Goal: Task Accomplishment & Management: Use online tool/utility

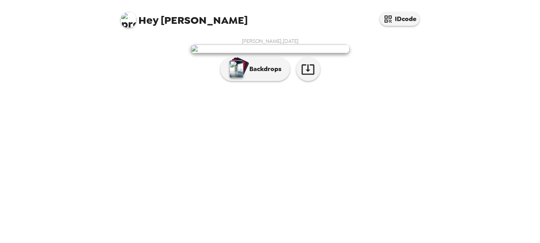
click at [280, 53] on img at bounding box center [270, 49] width 159 height 9
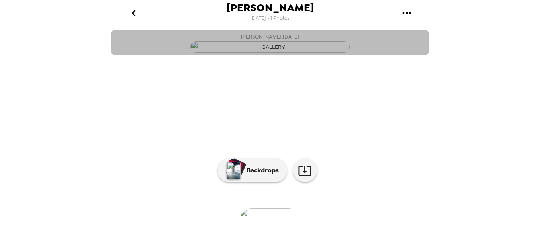
click at [304, 53] on img "button" at bounding box center [270, 47] width 159 height 12
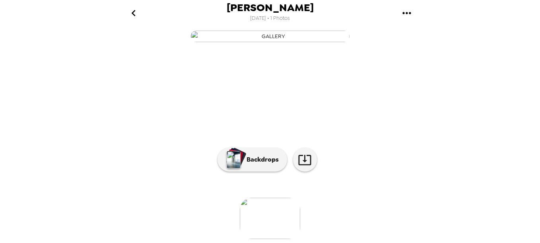
scroll to position [101, 0]
click at [305, 155] on icon at bounding box center [304, 160] width 13 height 10
